Goal: Information Seeking & Learning: Learn about a topic

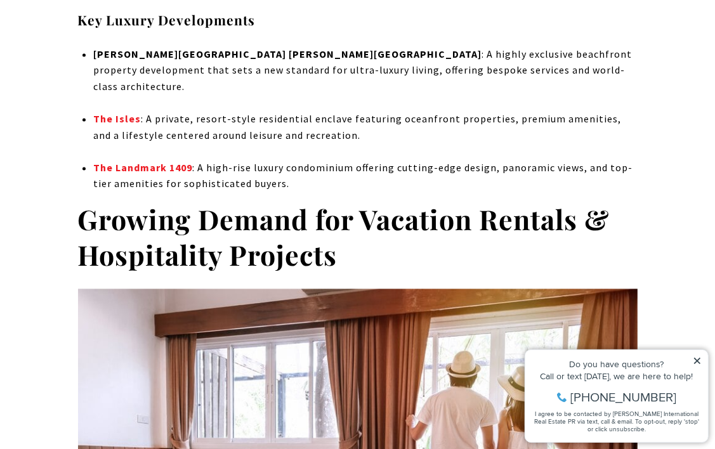
scroll to position [1839, 0]
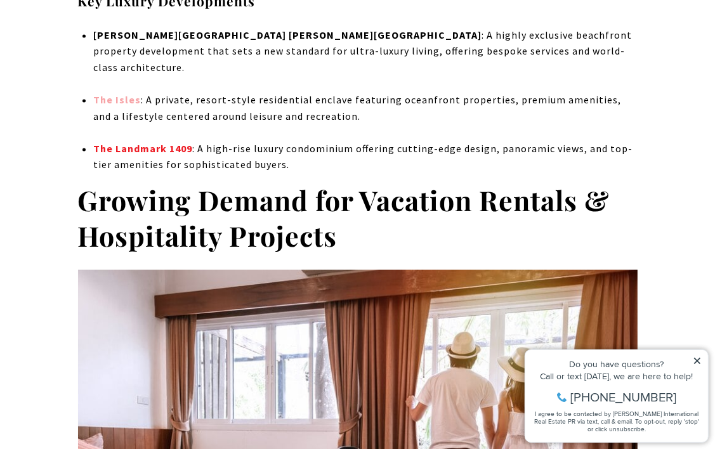
click at [122, 93] on strong "The Isles" at bounding box center [117, 99] width 48 height 13
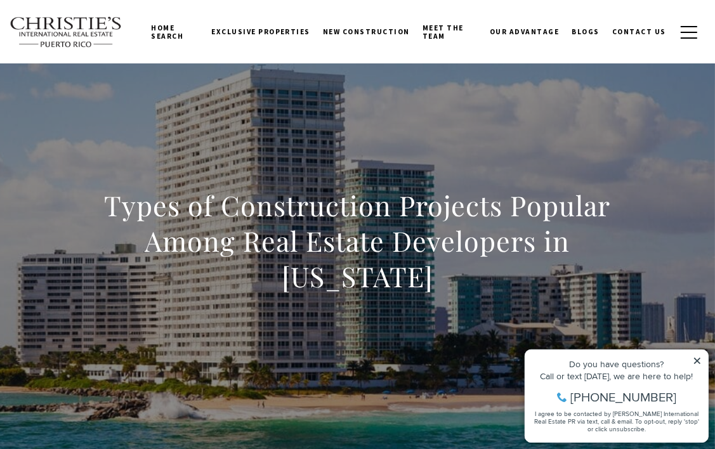
scroll to position [0, 0]
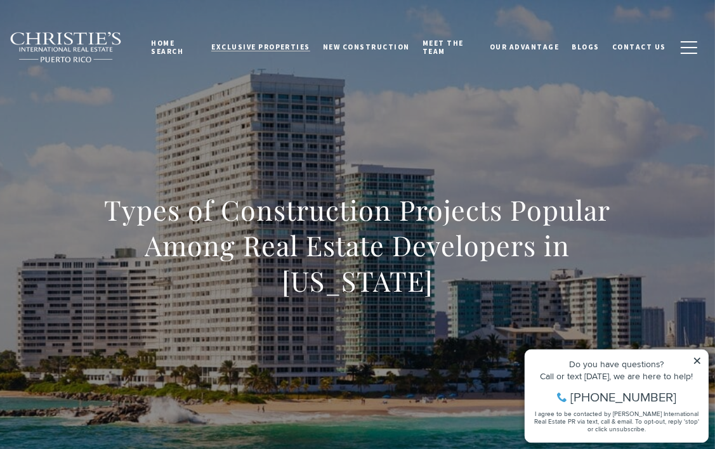
click at [266, 46] on span "Exclusive Properties" at bounding box center [260, 46] width 99 height 9
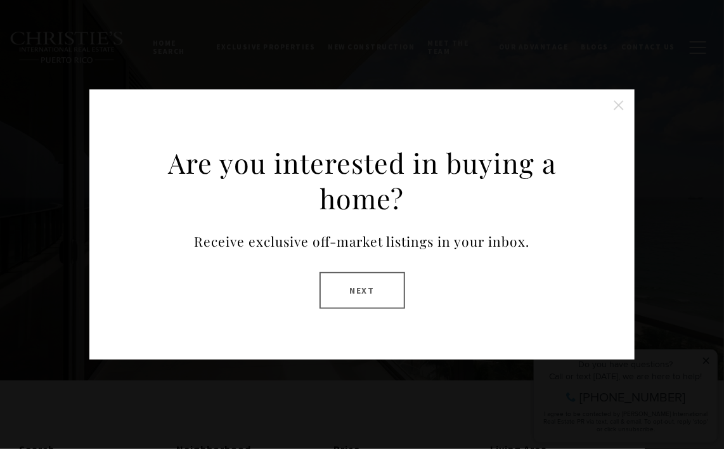
click at [613, 106] on button "Close this option" at bounding box center [618, 105] width 25 height 25
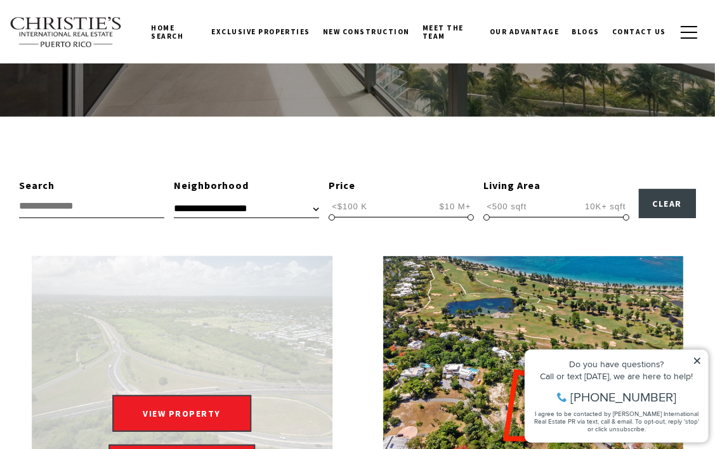
scroll to position [264, 0]
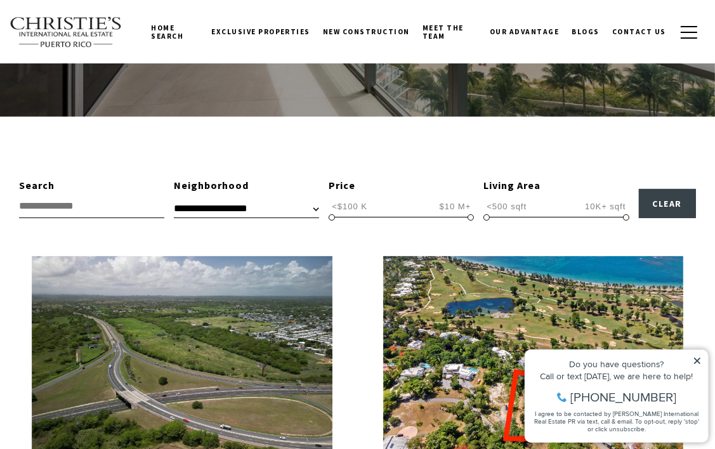
click at [103, 206] on input "text" at bounding box center [91, 206] width 145 height 23
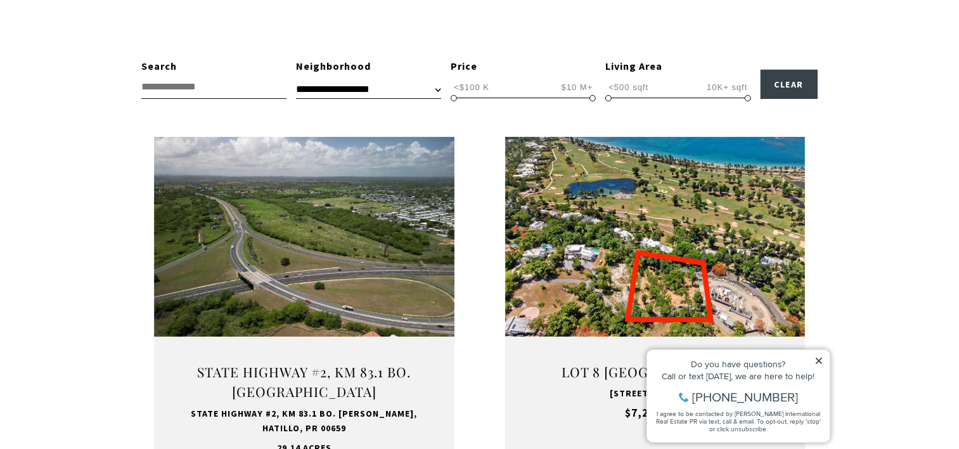
scroll to position [384, 0]
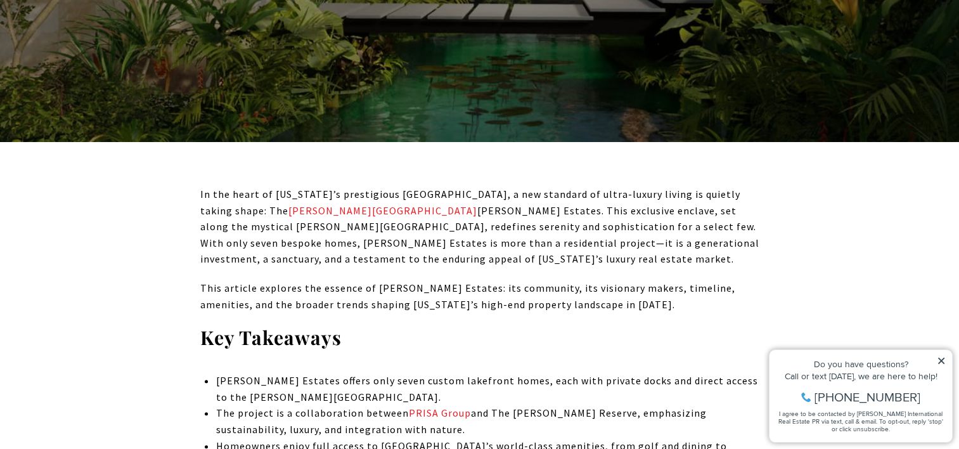
scroll to position [383, 0]
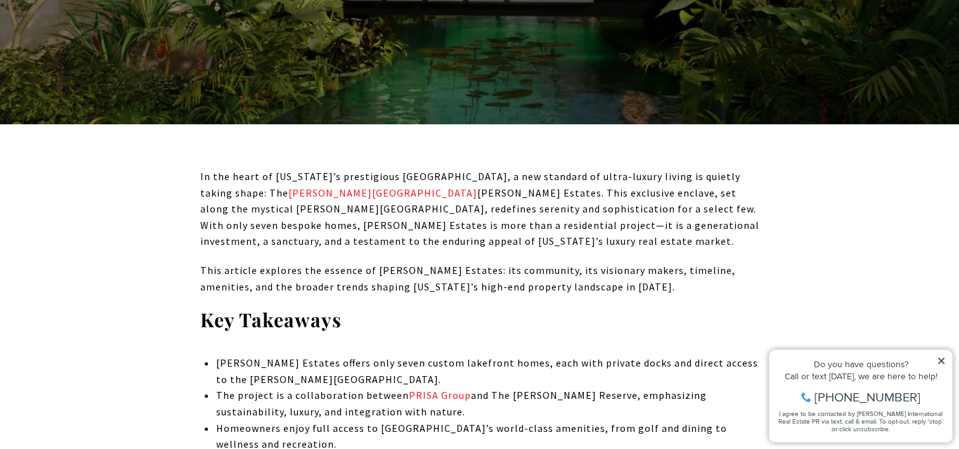
drag, startPoint x: 254, startPoint y: 192, endPoint x: 441, endPoint y: 186, distance: 187.8
click at [441, 186] on p "In the heart of Puerto Rico’s prestigious Dorado Beach Resort, a new standard o…" at bounding box center [479, 209] width 559 height 81
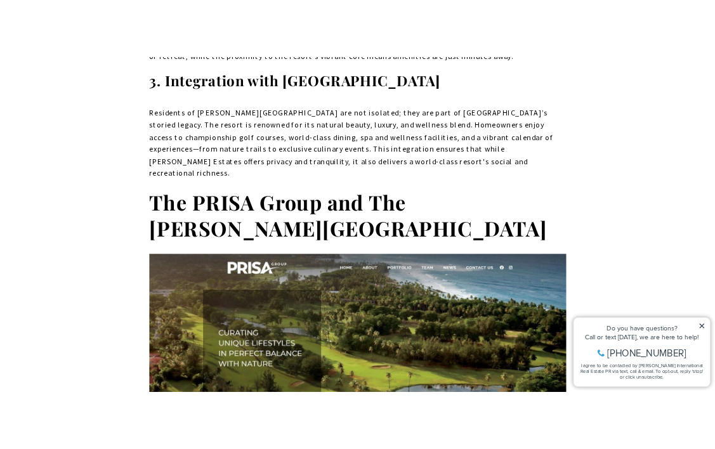
scroll to position [1619, 0]
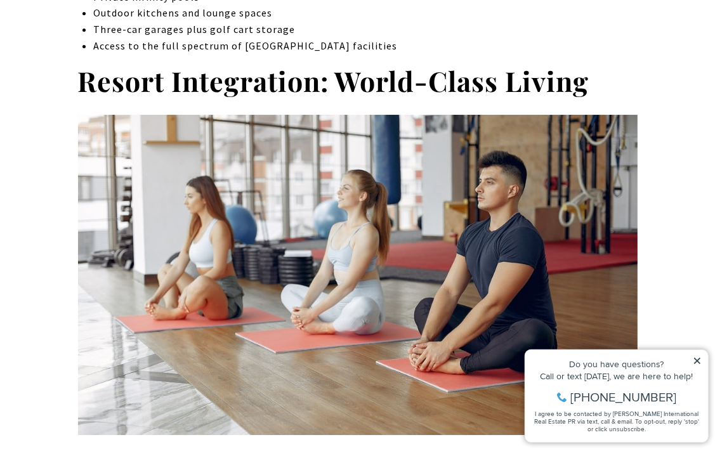
scroll to position [3345, 0]
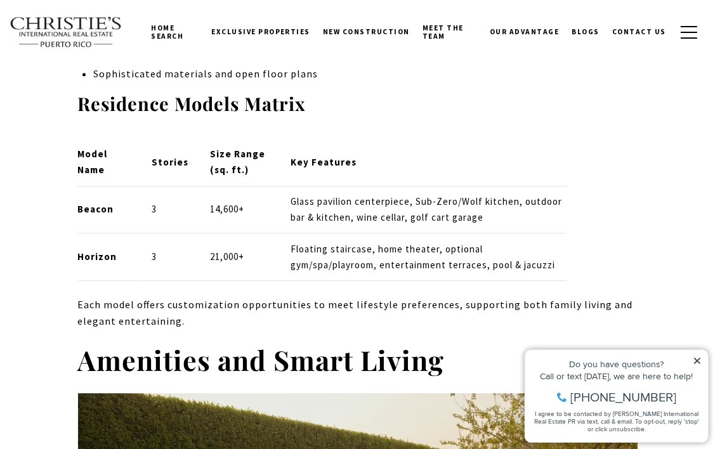
scroll to position [2559, 0]
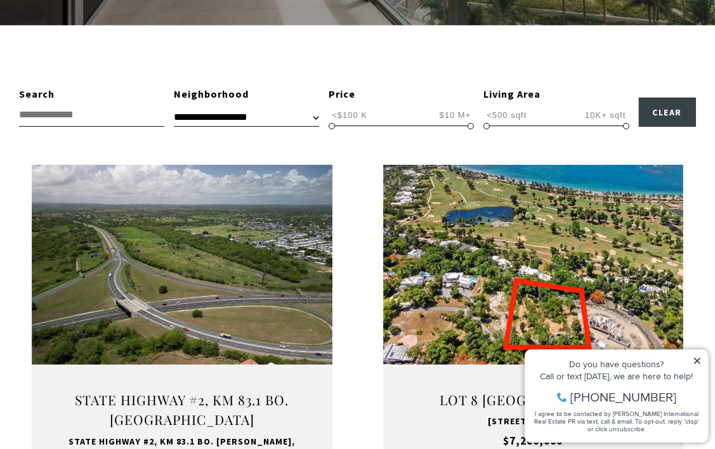
click at [699, 362] on icon at bounding box center [696, 360] width 6 height 6
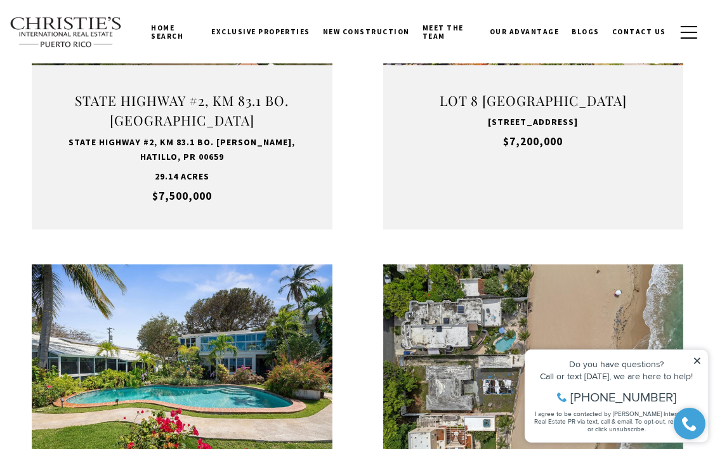
scroll to position [446, 0]
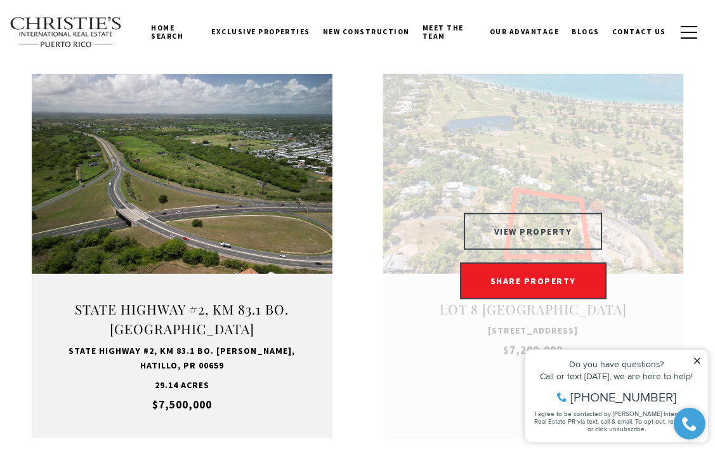
click at [533, 221] on button "VIEW PROPERTY" at bounding box center [533, 231] width 139 height 37
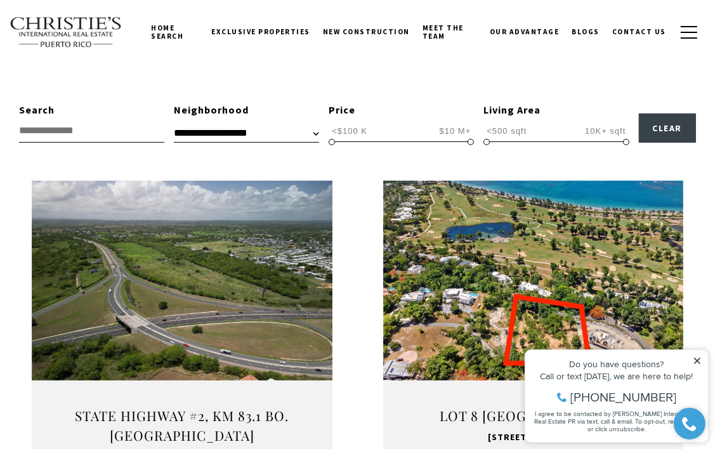
scroll to position [0, 0]
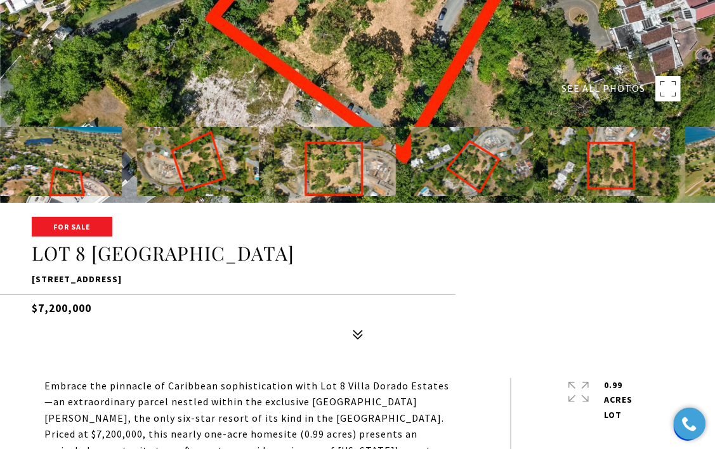
scroll to position [246, 0]
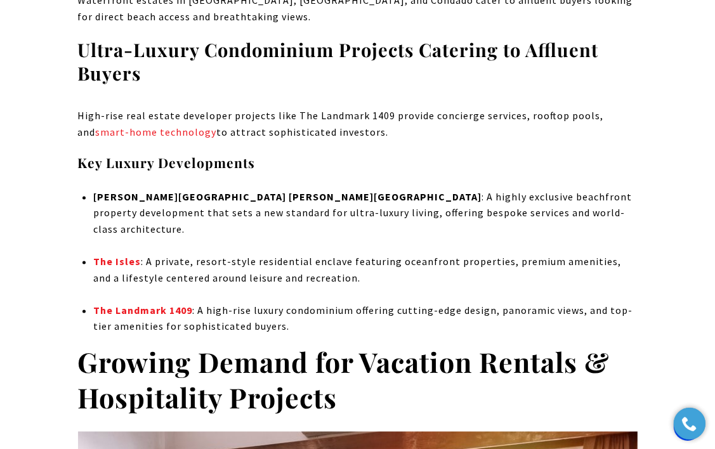
scroll to position [1684, 0]
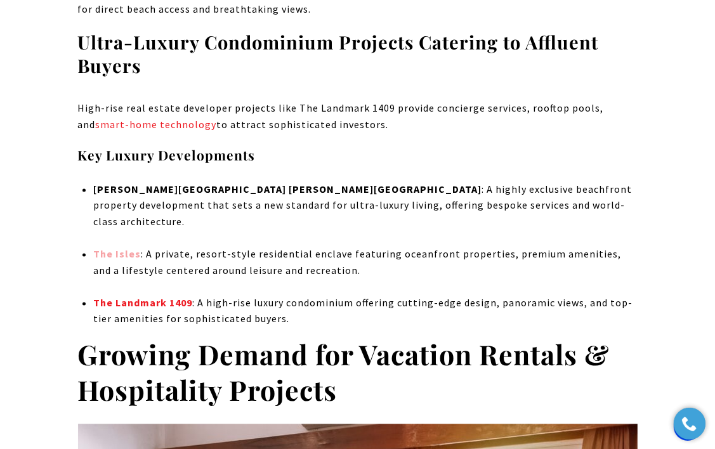
click at [123, 248] on strong "The Isles" at bounding box center [117, 254] width 48 height 13
drag, startPoint x: 148, startPoint y: 294, endPoint x: 162, endPoint y: 287, distance: 15.0
click at [162, 295] on li "The Landmark 1409 : A high-rise luxury condominium offering cutting-edge design…" at bounding box center [364, 311] width 543 height 32
click at [162, 297] on link "The Landmark 1409" at bounding box center [142, 303] width 99 height 13
click at [153, 189] on strong "Ritz-Carlton Reserve Livingston Estates" at bounding box center [287, 189] width 388 height 13
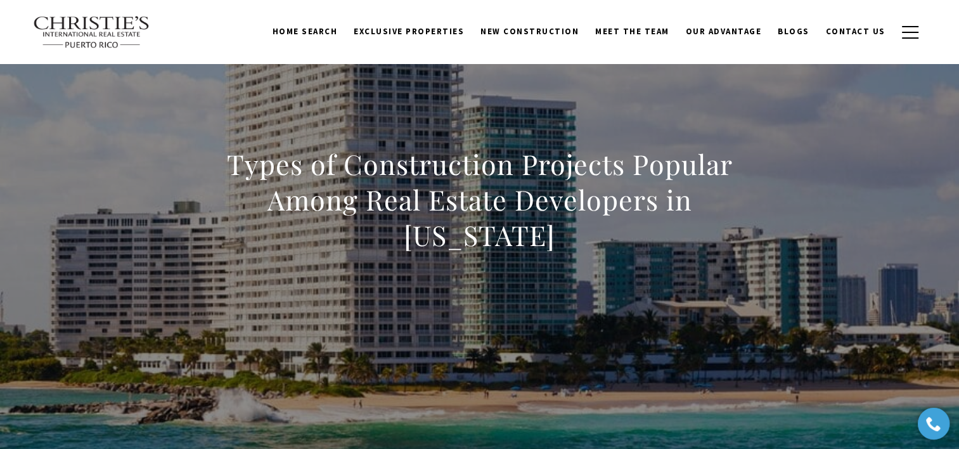
scroll to position [45, 0]
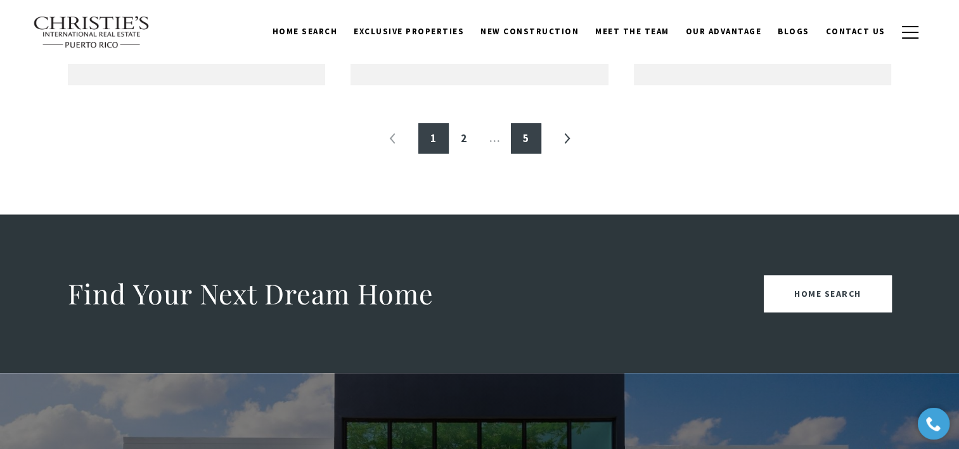
scroll to position [1595, 0]
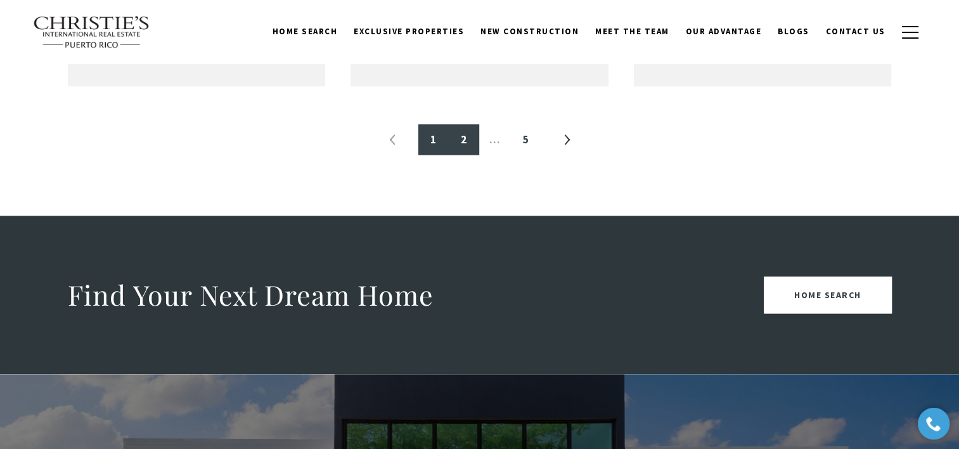
click at [460, 143] on link "2" at bounding box center [464, 139] width 30 height 30
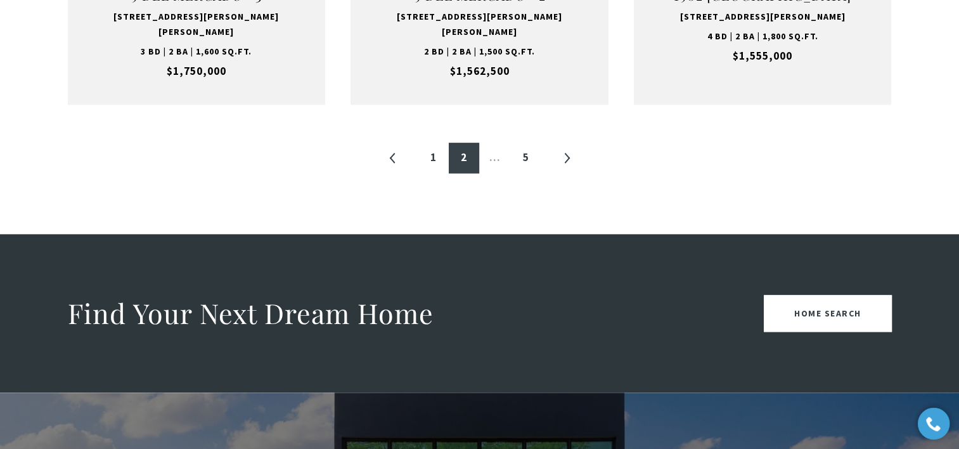
scroll to position [1559, 0]
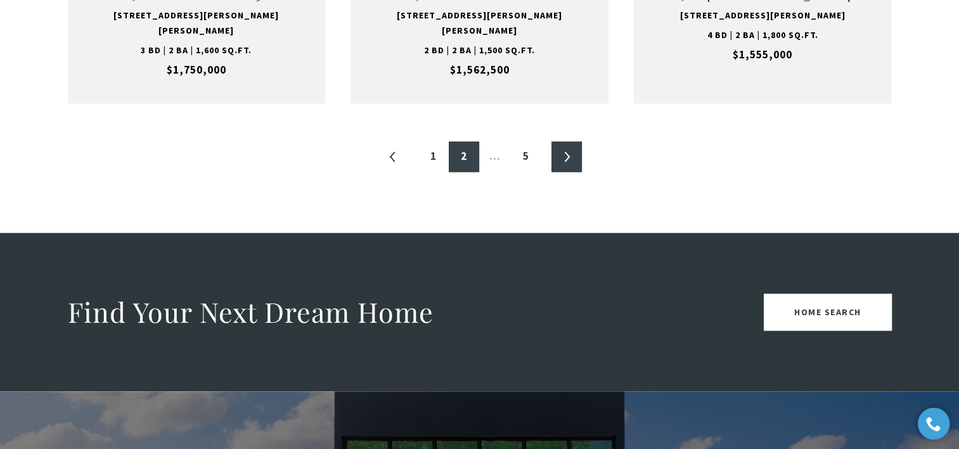
click at [568, 141] on link "»" at bounding box center [567, 156] width 30 height 30
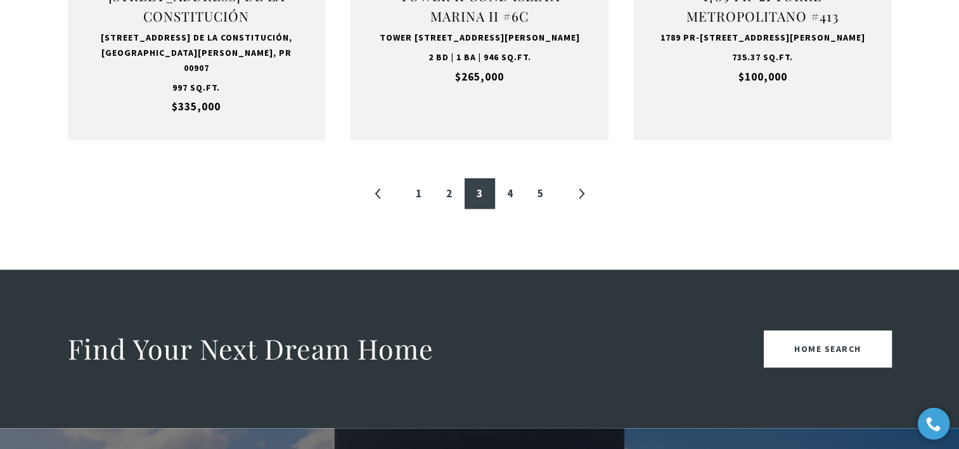
scroll to position [1554, 0]
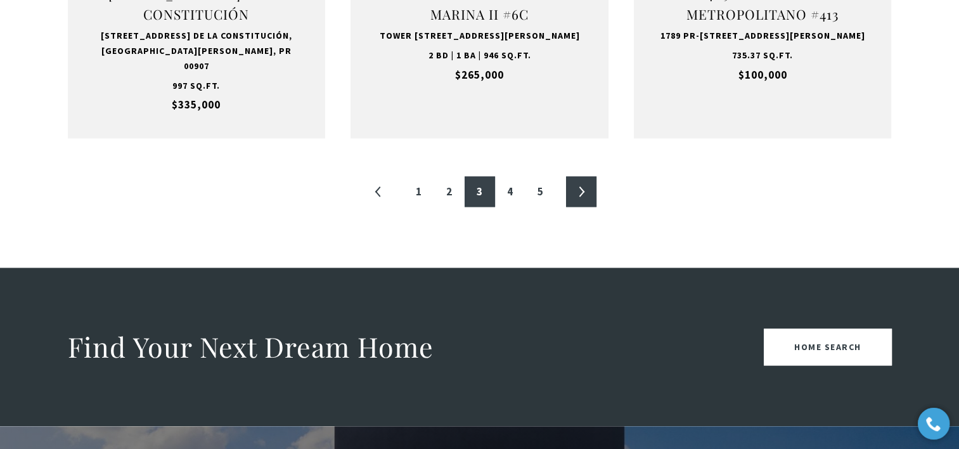
click at [568, 185] on link "»" at bounding box center [581, 191] width 30 height 30
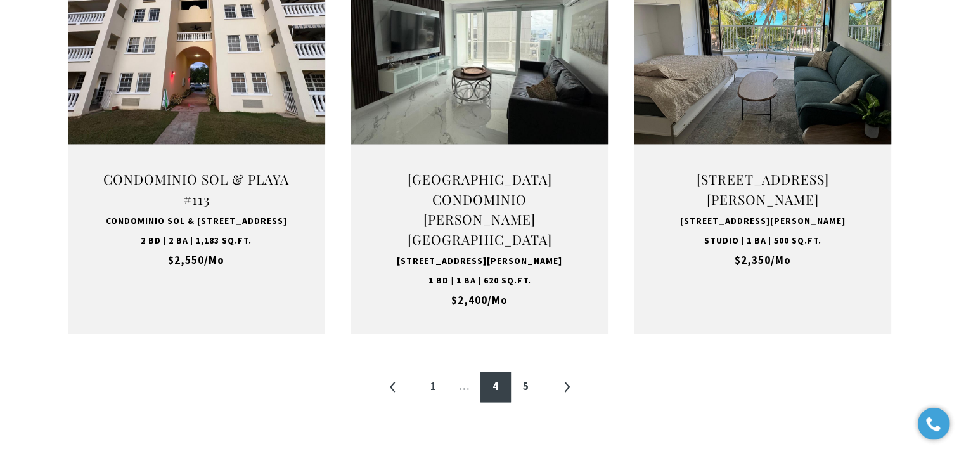
scroll to position [1386, 0]
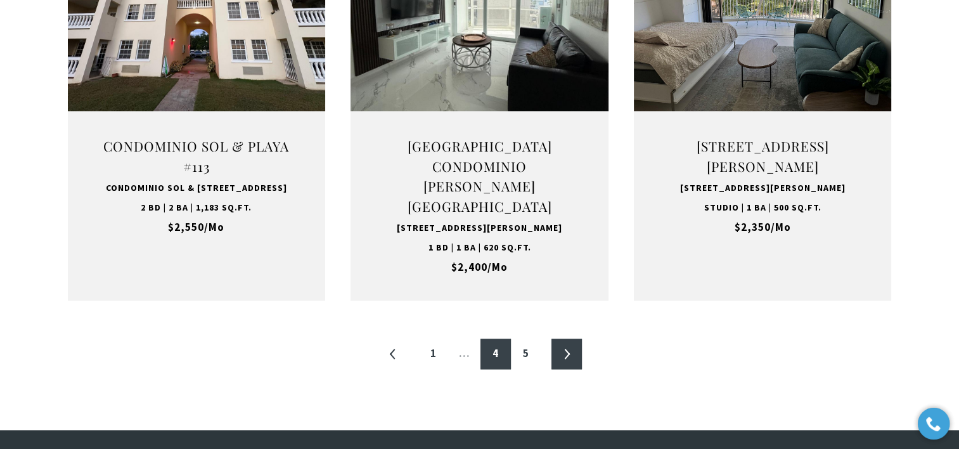
click at [576, 369] on link "»" at bounding box center [567, 354] width 30 height 30
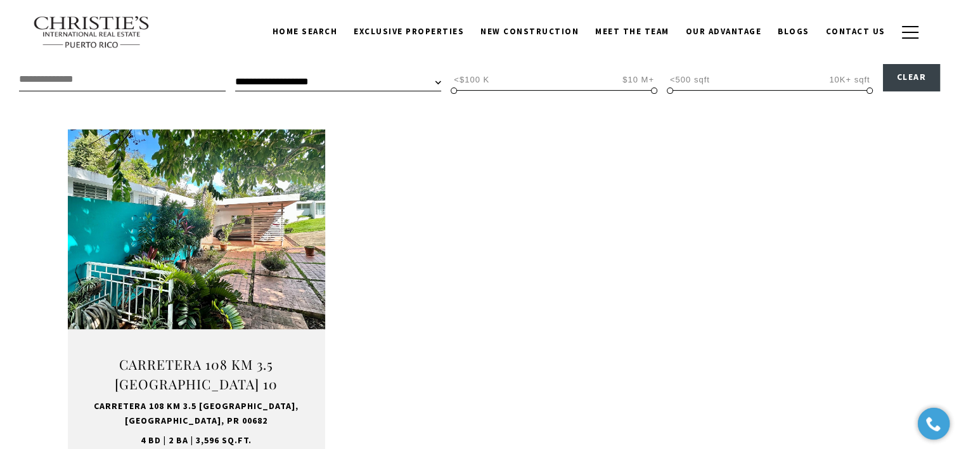
scroll to position [380, 0]
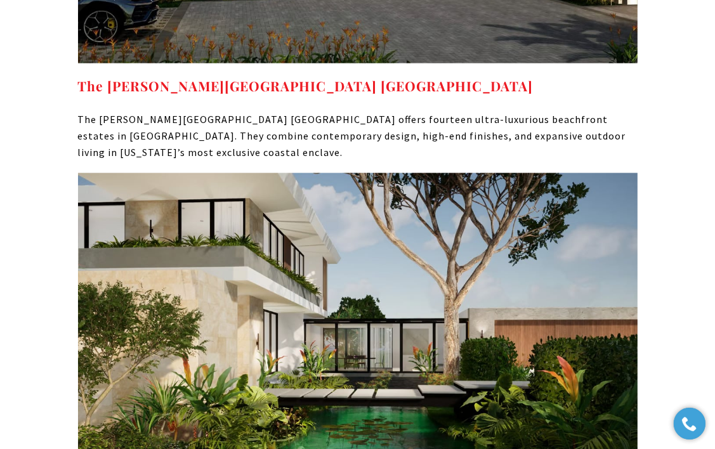
scroll to position [4806, 0]
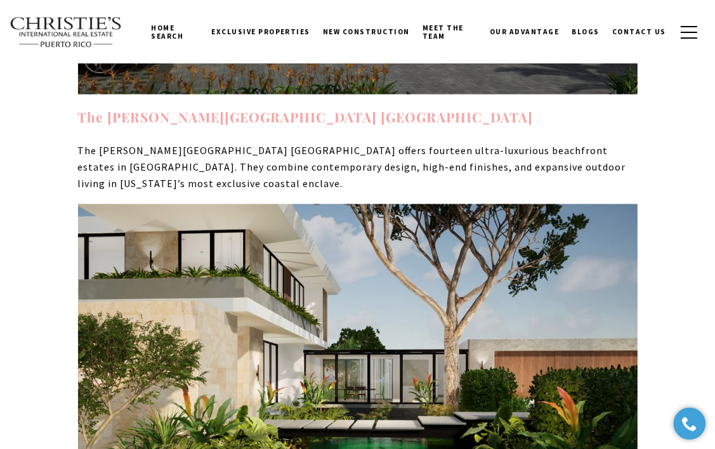
click at [271, 108] on strong "The [PERSON_NAME][GEOGRAPHIC_DATA] [GEOGRAPHIC_DATA]" at bounding box center [305, 117] width 455 height 18
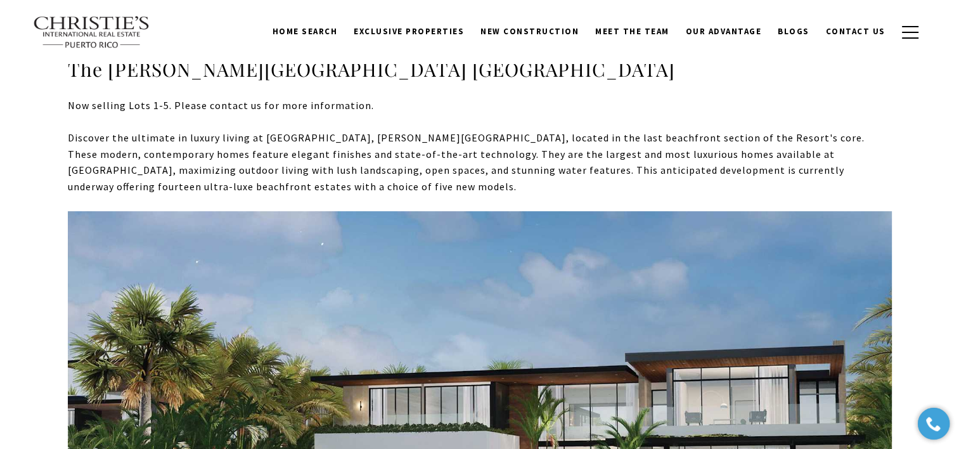
scroll to position [378, 0]
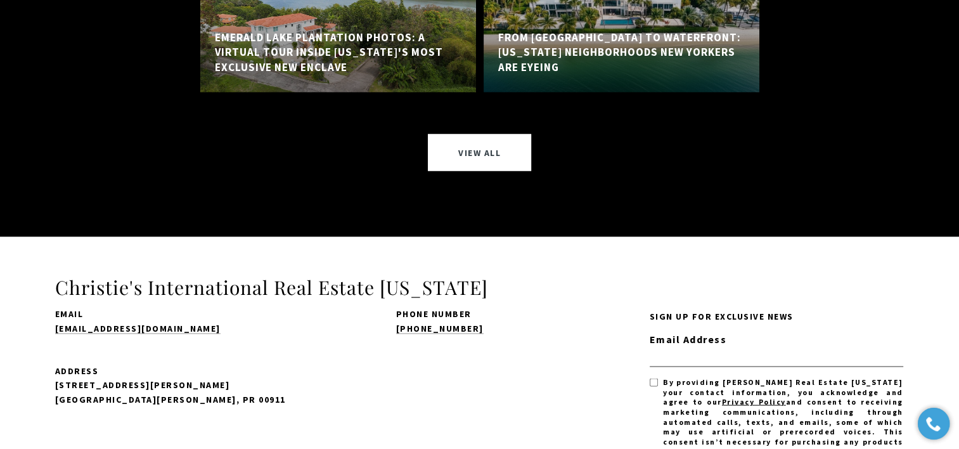
scroll to position [7127, 0]
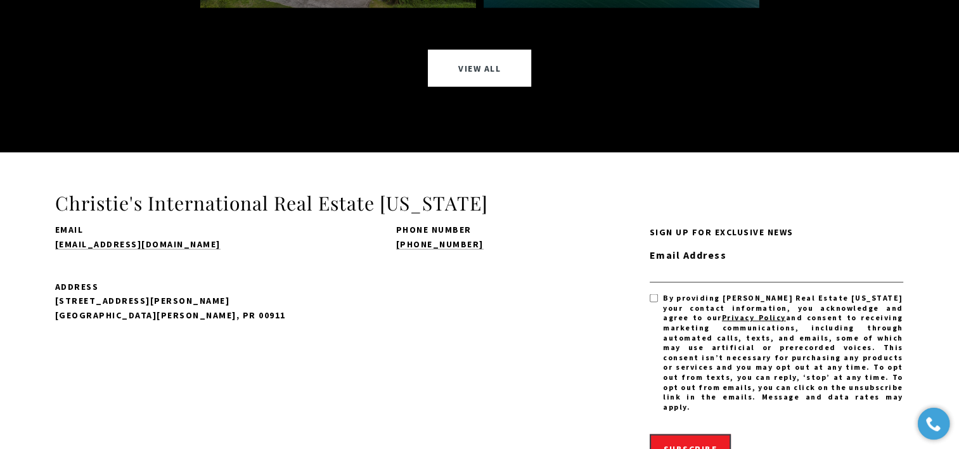
click at [393, 274] on div "Email admin@cirepr.com Phone Number (939) 337-3000 Address 1904 McLeary Ave. Sa…" at bounding box center [352, 364] width 595 height 280
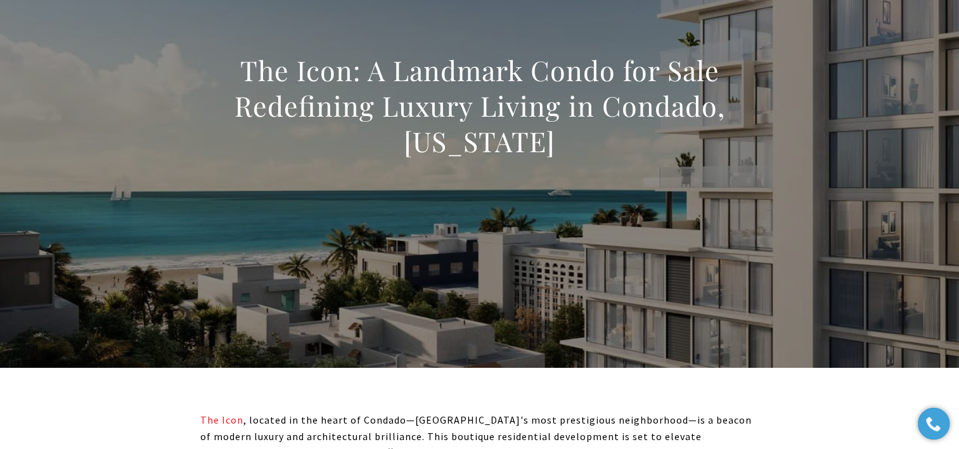
scroll to position [0, 0]
